Goal: Transaction & Acquisition: Purchase product/service

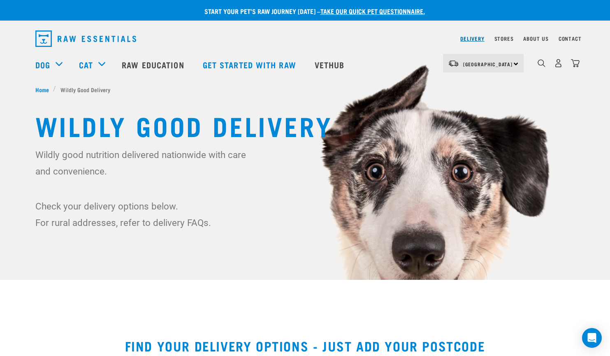
click at [479, 40] on link "Delivery" at bounding box center [472, 38] width 24 height 3
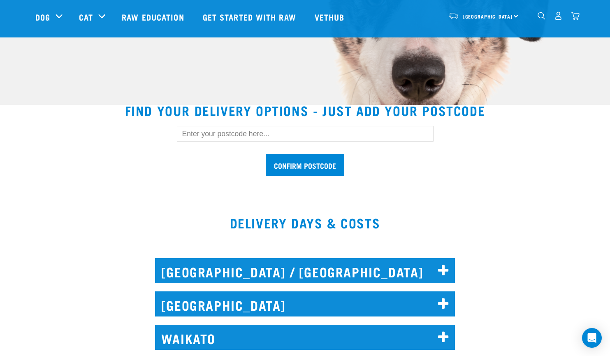
scroll to position [133, 0]
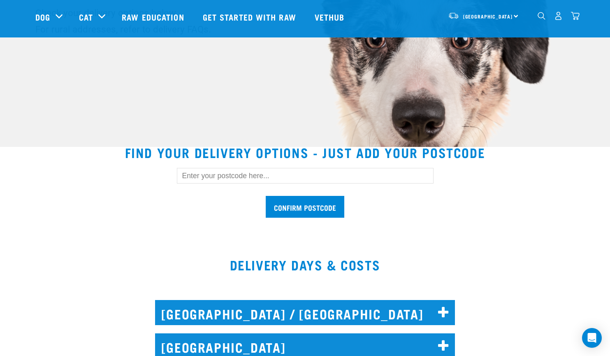
click at [245, 176] on input "text" at bounding box center [305, 176] width 257 height 16
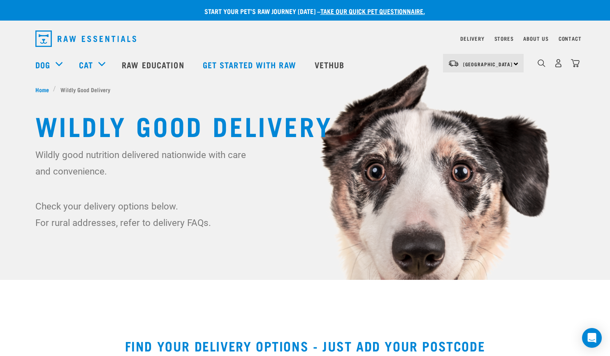
scroll to position [160, 0]
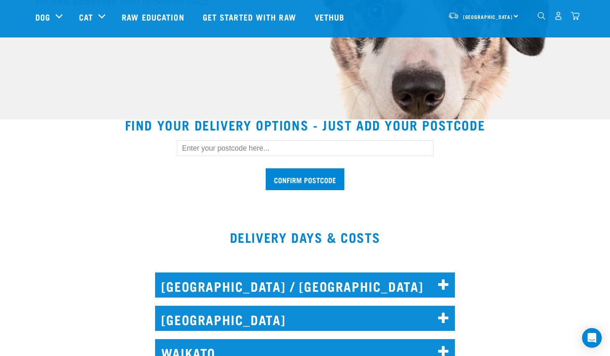
click at [230, 150] on input "text" at bounding box center [305, 148] width 257 height 16
type input "0932"
click at [310, 185] on input "Confirm postcode" at bounding box center [305, 179] width 79 height 22
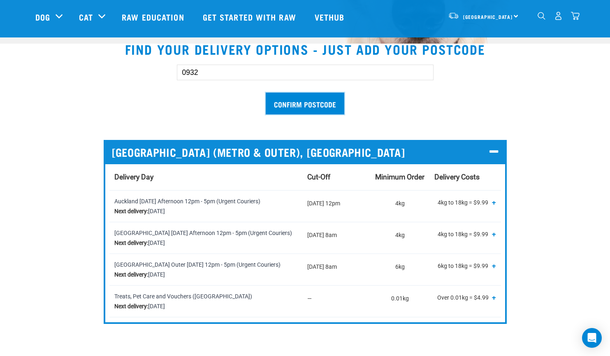
scroll to position [247, 0]
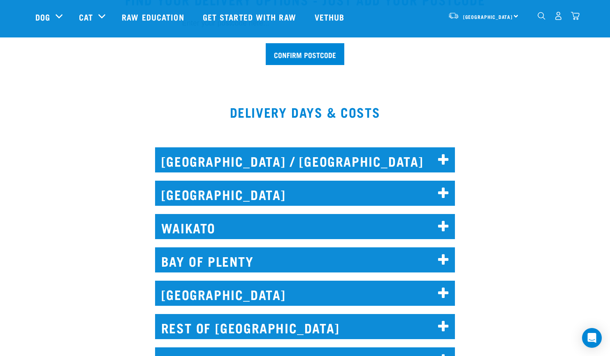
scroll to position [183, 0]
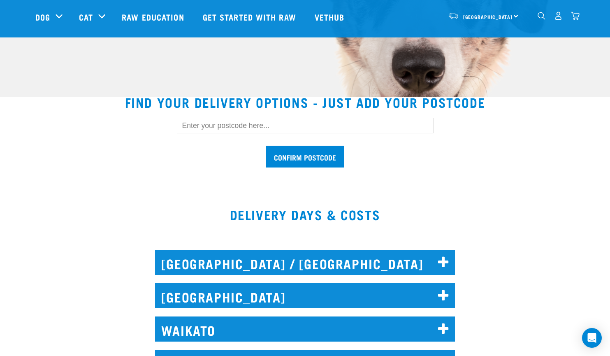
click at [187, 127] on input "text" at bounding box center [305, 126] width 257 height 16
type input "0932"
click at [303, 156] on input "Confirm postcode" at bounding box center [305, 157] width 79 height 22
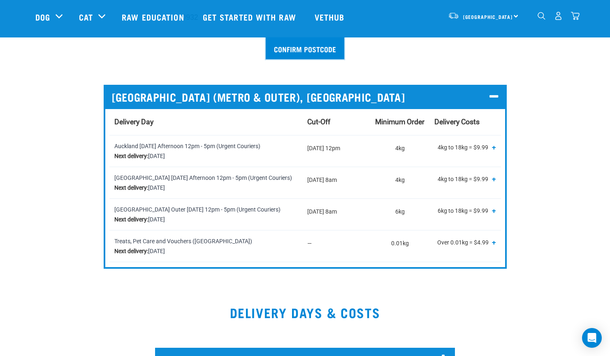
scroll to position [296, 0]
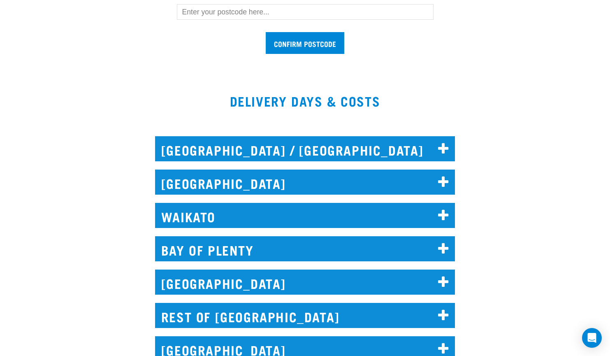
click at [218, 8] on input "text" at bounding box center [305, 12] width 257 height 16
type input "0932"
click at [266, 32] on input "Confirm postcode" at bounding box center [305, 43] width 79 height 22
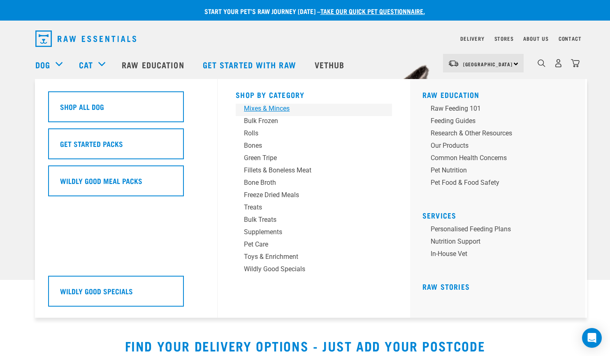
click at [252, 111] on div "Mixes & Minces" at bounding box center [308, 109] width 128 height 10
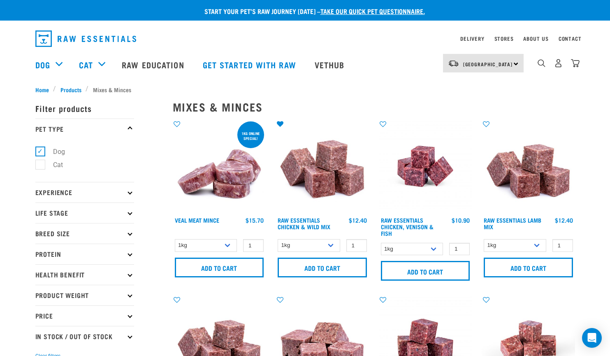
click at [218, 184] on img at bounding box center [219, 166] width 93 height 93
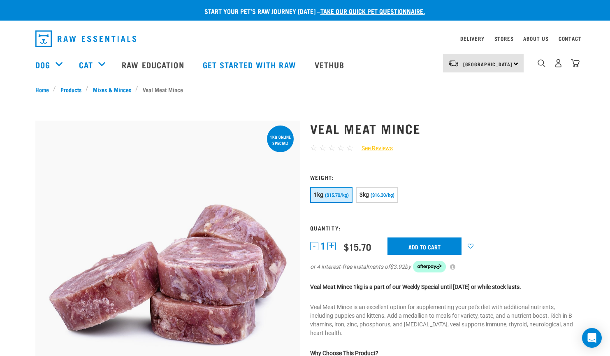
click at [377, 148] on link "See Reviews" at bounding box center [372, 148] width 39 height 9
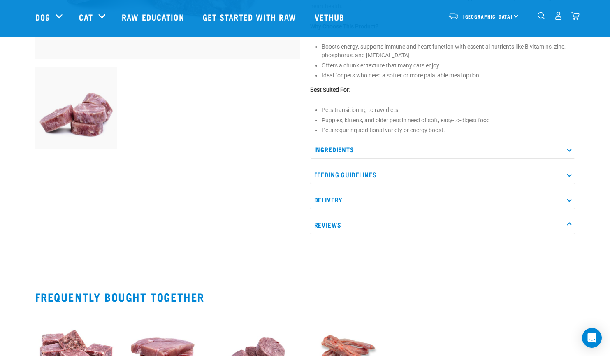
scroll to position [256, 0]
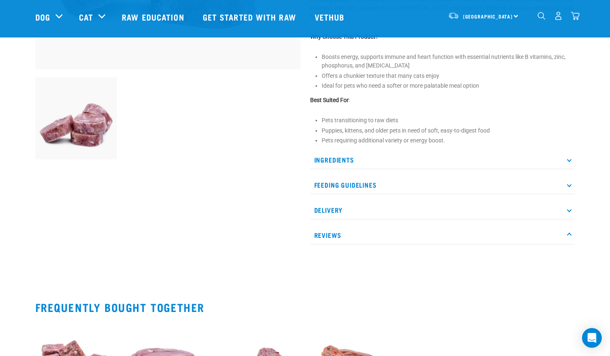
click at [326, 236] on p "Reviews" at bounding box center [442, 235] width 265 height 18
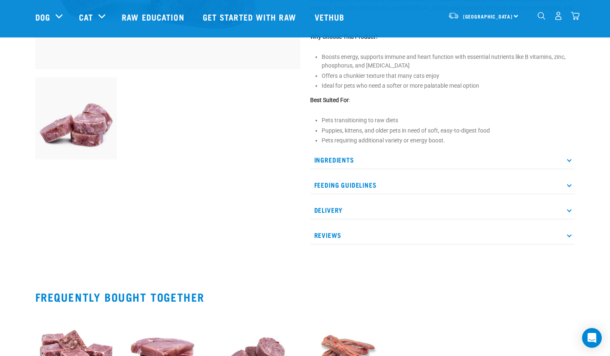
click at [328, 233] on p "Reviews" at bounding box center [442, 235] width 265 height 18
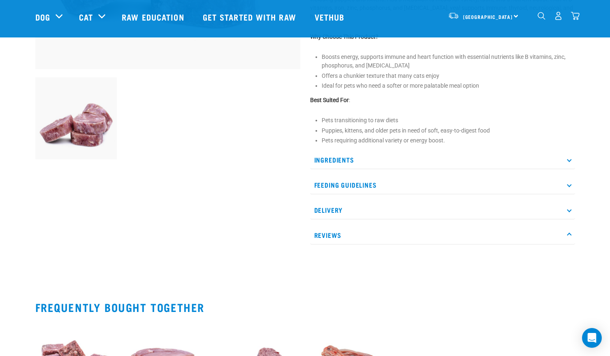
scroll to position [0, 0]
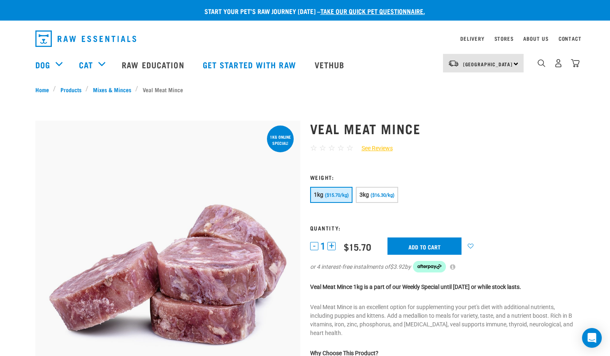
click at [352, 148] on span "☆" at bounding box center [349, 147] width 7 height 9
click at [353, 148] on span "☆" at bounding box center [349, 147] width 7 height 9
drag, startPoint x: 337, startPoint y: 148, endPoint x: 330, endPoint y: 147, distance: 7.0
click at [333, 147] on div "☆ ☆ ☆ ☆ ☆" at bounding box center [331, 148] width 43 height 12
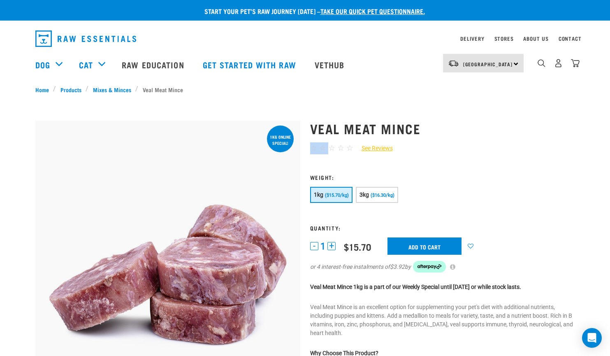
drag, startPoint x: 319, startPoint y: 147, endPoint x: 313, endPoint y: 147, distance: 5.8
click at [313, 147] on div "☆ ☆ ☆ ☆ ☆" at bounding box center [331, 148] width 43 height 12
click at [313, 147] on span "☆" at bounding box center [313, 147] width 7 height 9
click at [353, 149] on span "☆" at bounding box center [349, 147] width 7 height 9
click at [353, 148] on span "☆" at bounding box center [349, 147] width 7 height 9
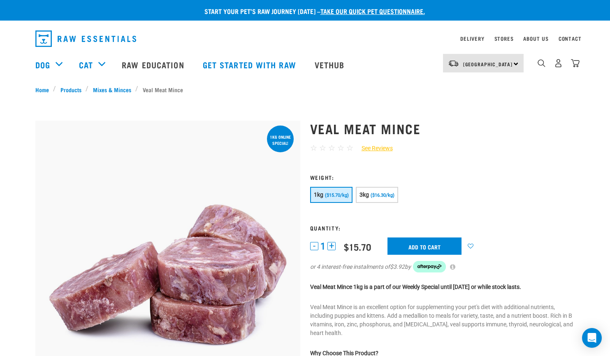
click at [353, 150] on span "☆" at bounding box center [349, 147] width 7 height 9
click at [351, 162] on div "Veal Meat Mince ☆ ☆ ☆ ☆ ☆ See Reviews" at bounding box center [442, 345] width 275 height 473
drag, startPoint x: 351, startPoint y: 162, endPoint x: 353, endPoint y: 155, distance: 7.7
click at [353, 155] on div "Veal Meat Mince ☆ ☆ ☆ ☆ ☆ See Reviews" at bounding box center [442, 345] width 275 height 473
click at [353, 146] on span "☆" at bounding box center [349, 147] width 7 height 9
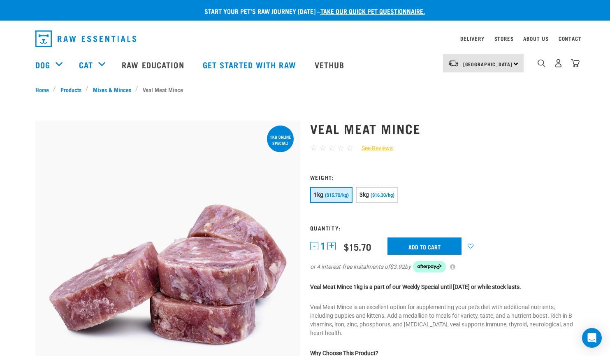
click at [353, 144] on div "☆ ☆ ☆ ☆ ☆" at bounding box center [331, 148] width 43 height 12
click at [353, 150] on span "☆" at bounding box center [349, 147] width 7 height 9
click at [353, 151] on span "☆" at bounding box center [349, 147] width 7 height 9
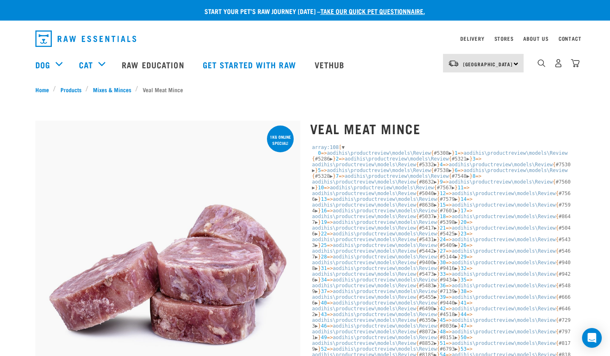
click at [451, 153] on span "▶" at bounding box center [449, 153] width 3 height 6
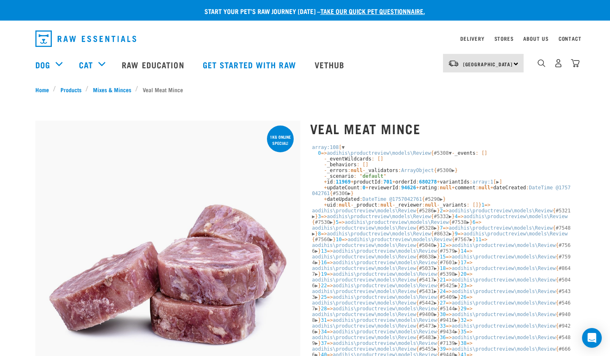
click at [325, 198] on samp "- _events : [] - _eventWildcards : [] - _behaviors : [] - _errors : null - _val…" at bounding box center [441, 179] width 259 height 58
click at [324, 200] on samp "- _events : [] - _eventWildcards : [] - _behaviors : [] - _errors : null - _val…" at bounding box center [441, 179] width 259 height 58
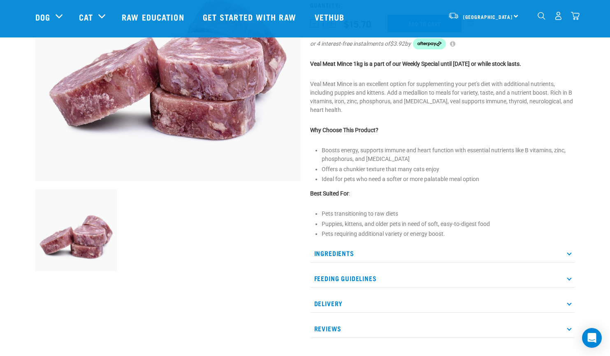
scroll to position [186, 0]
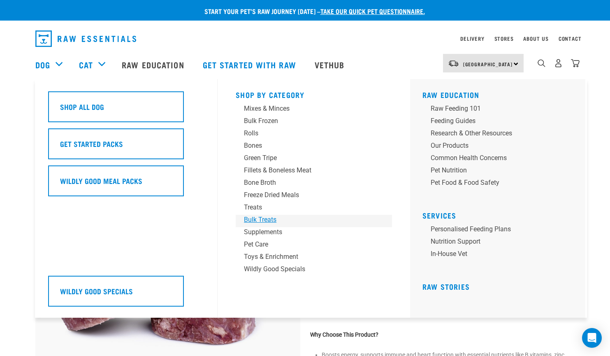
click at [259, 219] on div "Bulk Treats" at bounding box center [308, 220] width 128 height 10
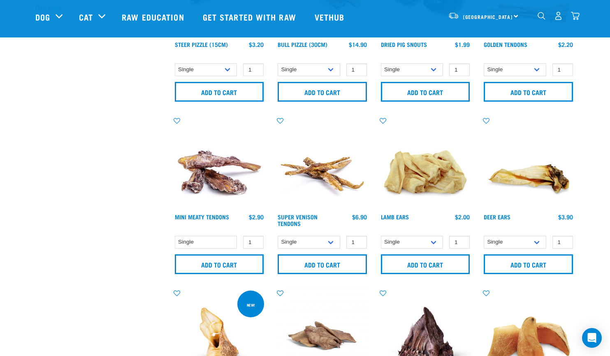
scroll to position [288, 0]
click at [424, 169] on img at bounding box center [425, 162] width 93 height 93
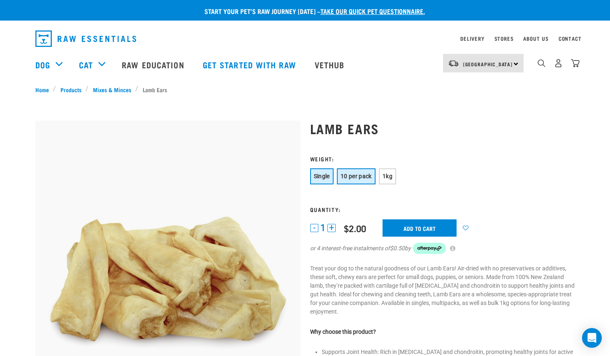
click at [351, 175] on span "10 per pack" at bounding box center [355, 176] width 31 height 7
click at [321, 173] on span "Single" at bounding box center [322, 176] width 16 height 7
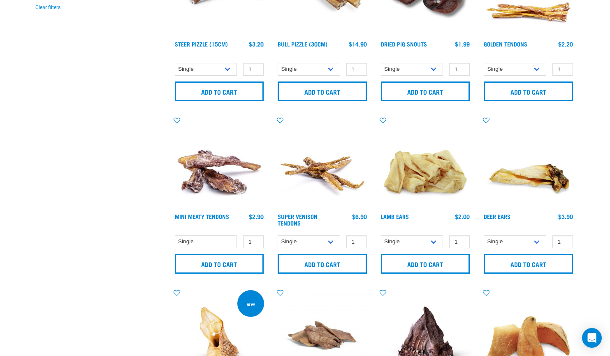
scroll to position [558, 0]
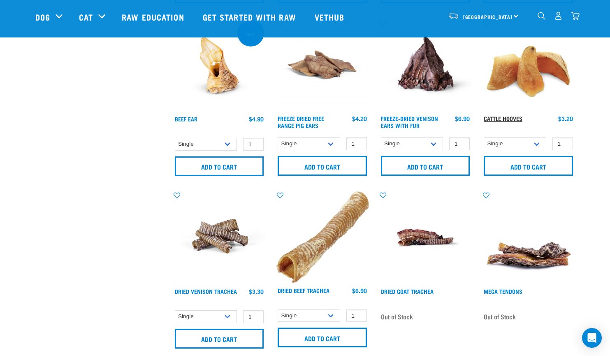
click at [505, 117] on link "Cattle Hooves" at bounding box center [502, 118] width 39 height 3
